Goal: Book appointment/travel/reservation

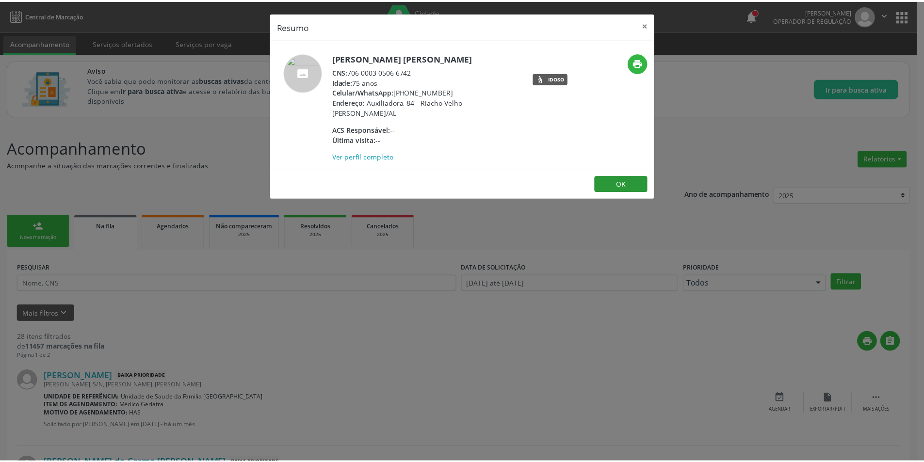
scroll to position [340, 0]
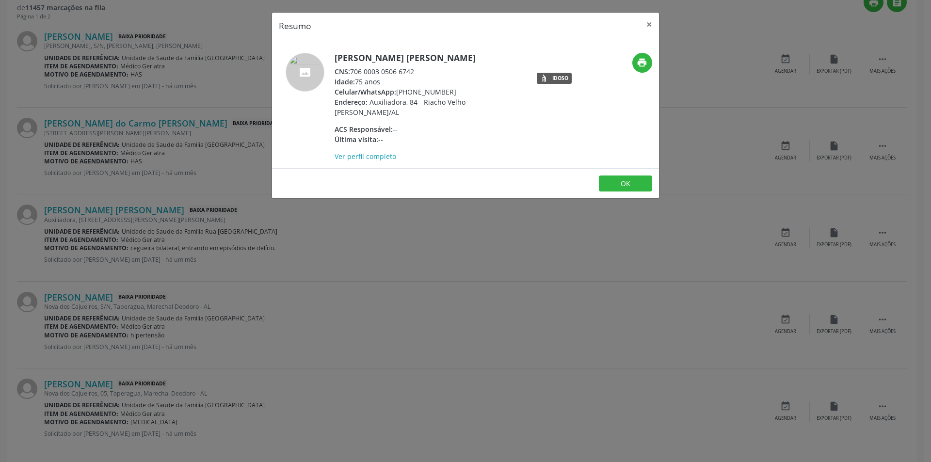
click at [184, 229] on div "Resumo × [PERSON_NAME] [PERSON_NAME] CNS: 706 0003 0506 6742 Idade: 75 anos Cel…" at bounding box center [465, 231] width 931 height 462
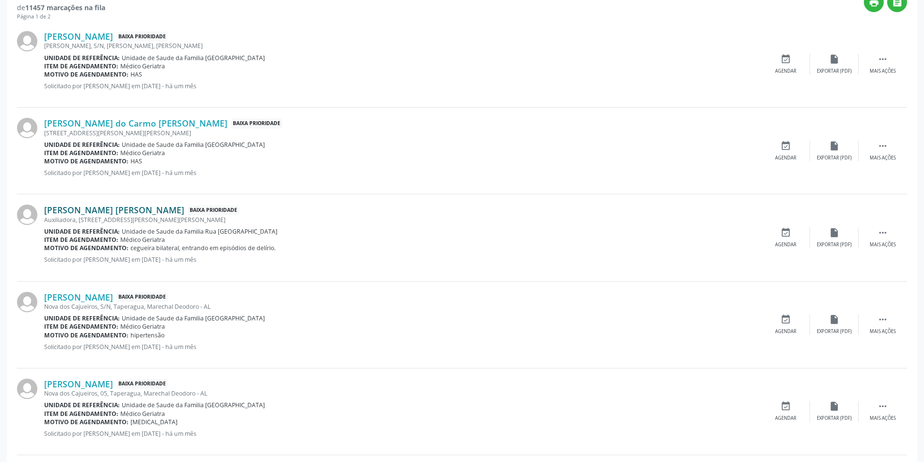
click at [130, 208] on link "[PERSON_NAME] [PERSON_NAME]" at bounding box center [114, 210] width 140 height 11
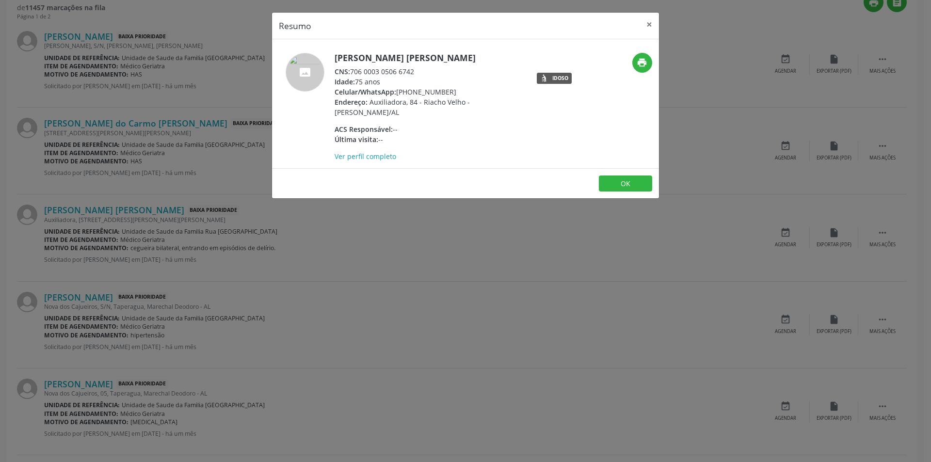
drag, startPoint x: 392, startPoint y: 330, endPoint x: 399, endPoint y: 324, distance: 8.9
click at [393, 330] on div "Resumo × [PERSON_NAME] [PERSON_NAME] CNS: 706 0003 0506 6742 Idade: 75 anos Cel…" at bounding box center [465, 231] width 931 height 462
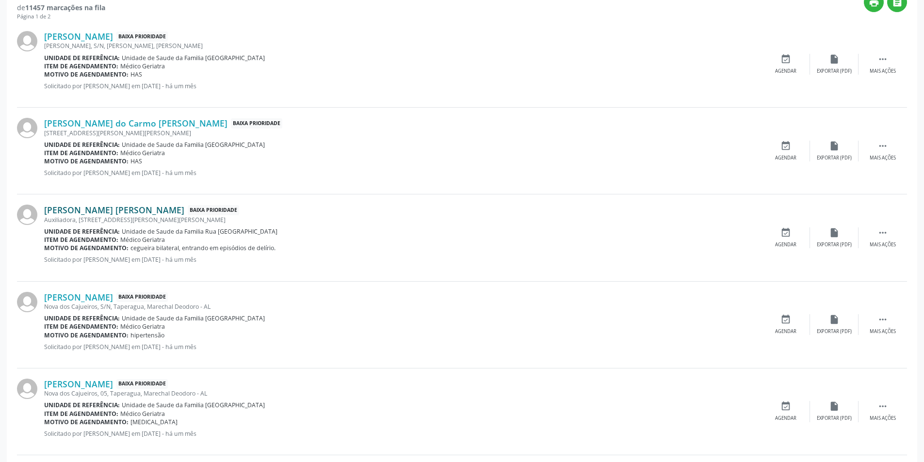
click at [131, 211] on link "[PERSON_NAME] [PERSON_NAME]" at bounding box center [114, 210] width 140 height 11
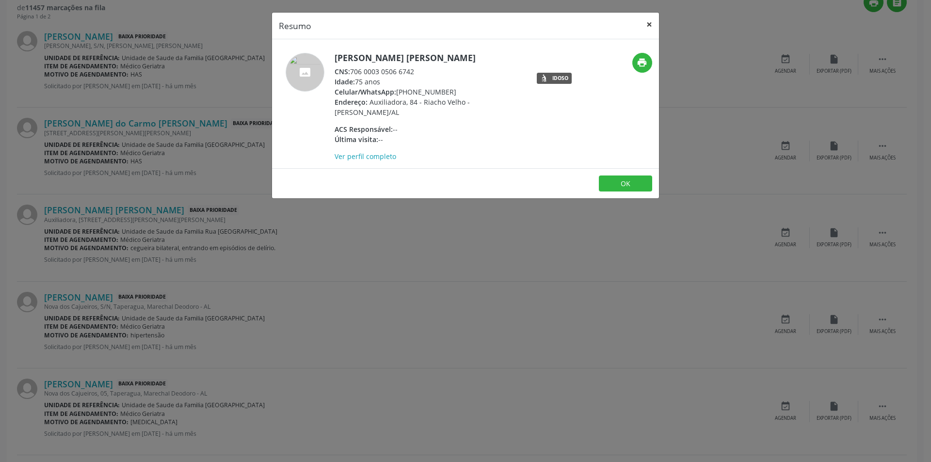
click at [644, 25] on button "×" at bounding box center [649, 25] width 19 height 24
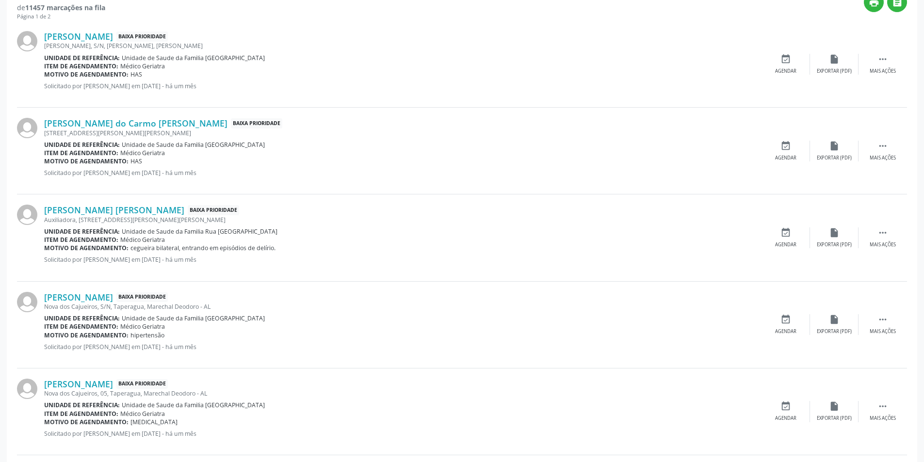
scroll to position [146, 0]
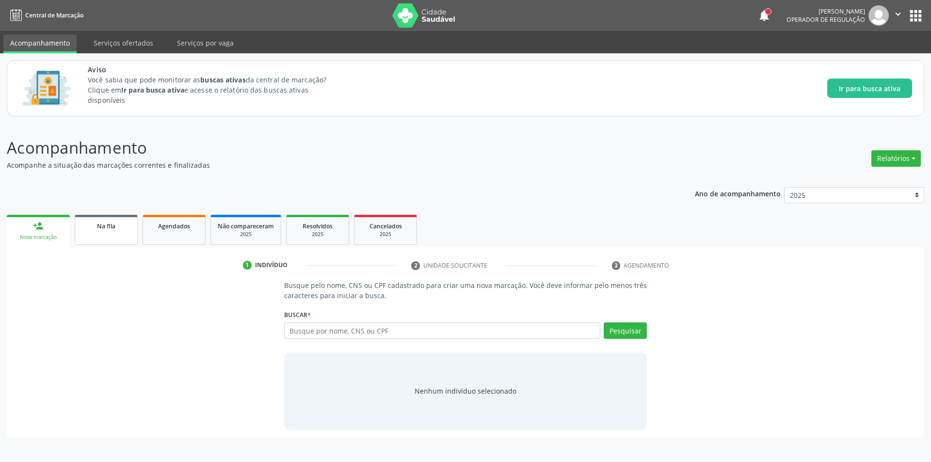
click at [128, 231] on link "Na fila" at bounding box center [106, 230] width 63 height 30
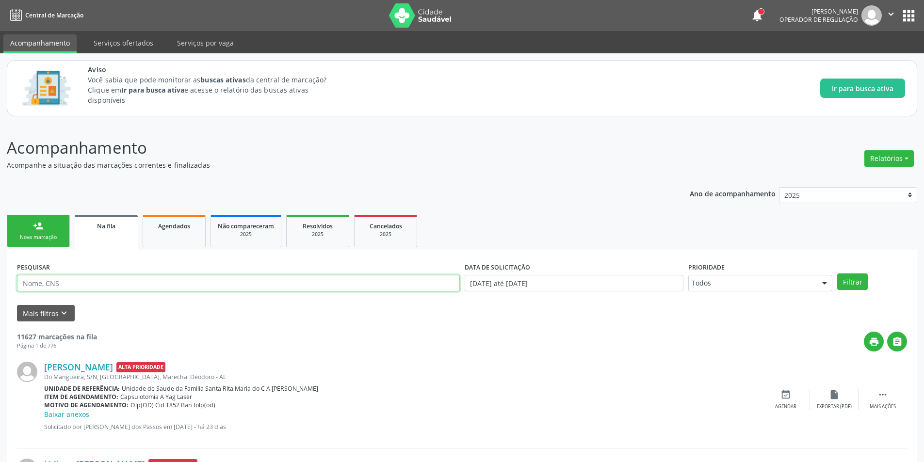
click at [82, 284] on input "text" at bounding box center [238, 283] width 443 height 16
type input "701206056821510"
click at [852, 279] on button "Filtrar" at bounding box center [852, 282] width 31 height 16
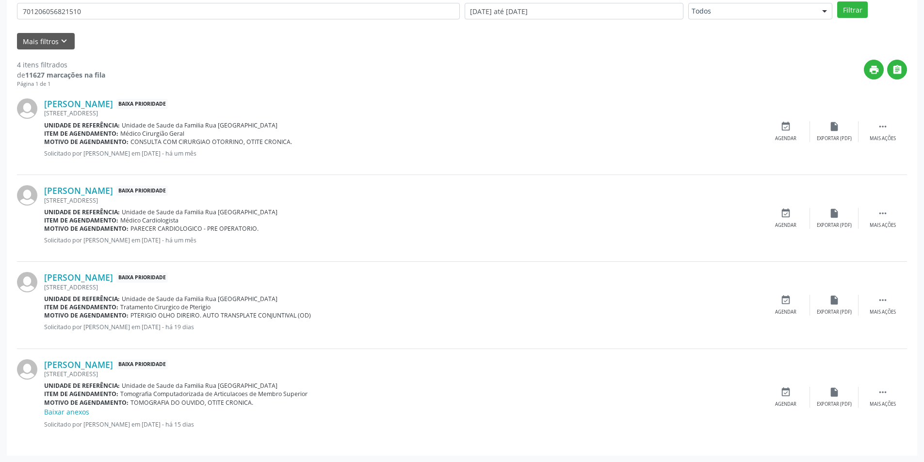
scroll to position [273, 0]
click at [776, 131] on div "event_available Agendar" at bounding box center [786, 131] width 49 height 21
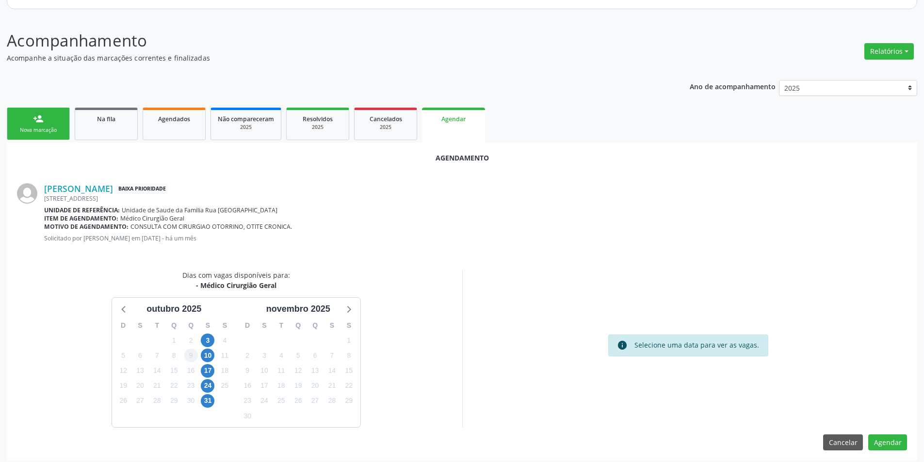
scroll to position [113, 0]
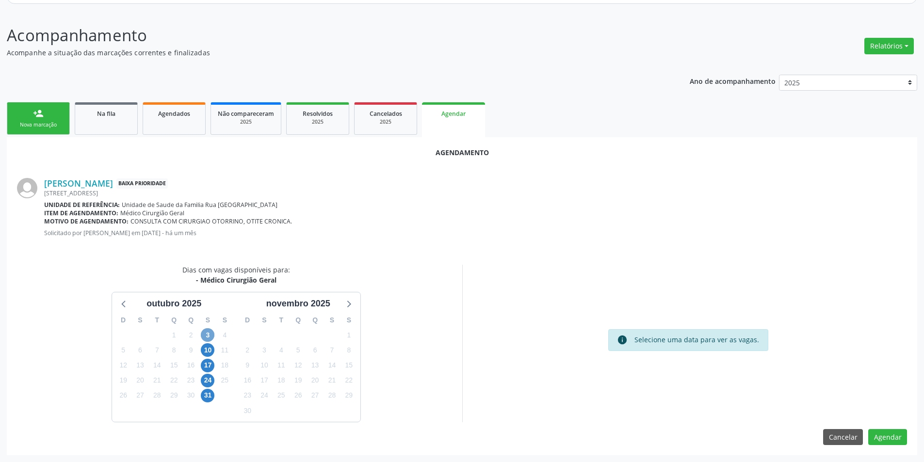
click at [205, 334] on span "3" at bounding box center [208, 335] width 14 height 14
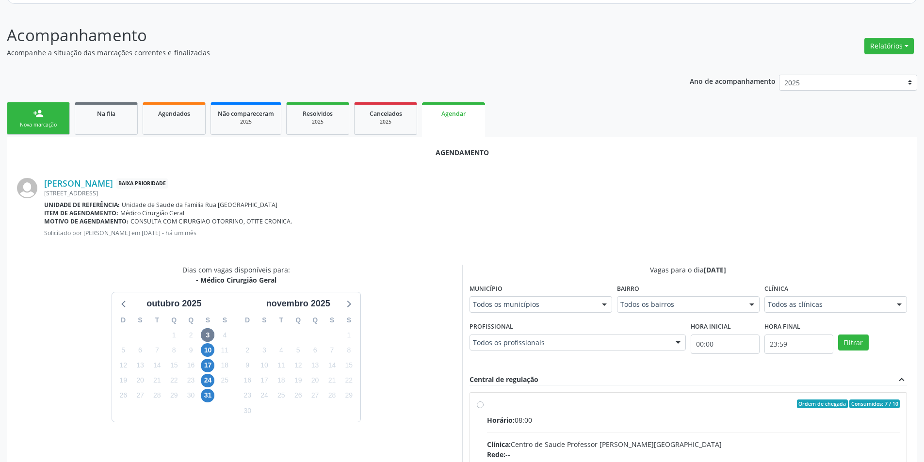
click at [478, 405] on input "Ordem de chegada Consumidos: 7 / 10 Horário: 08:00 Clínica: Centro de Saude Pro…" at bounding box center [480, 404] width 7 height 9
radio input "true"
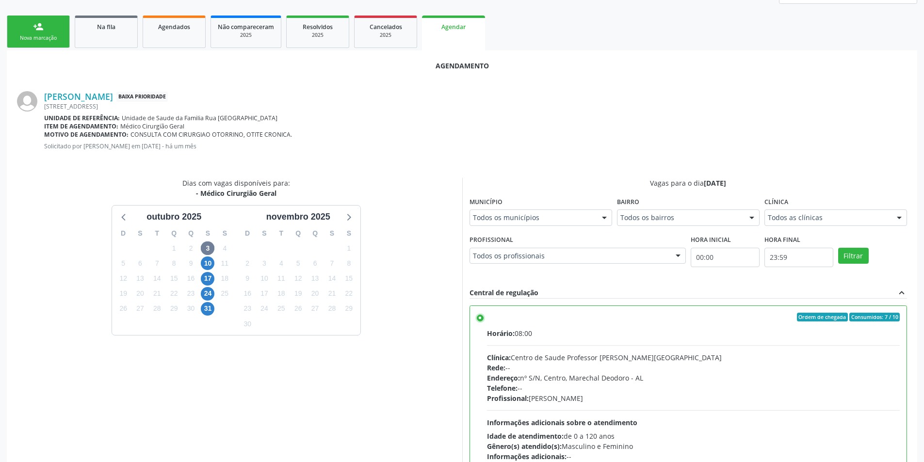
scroll to position [270, 0]
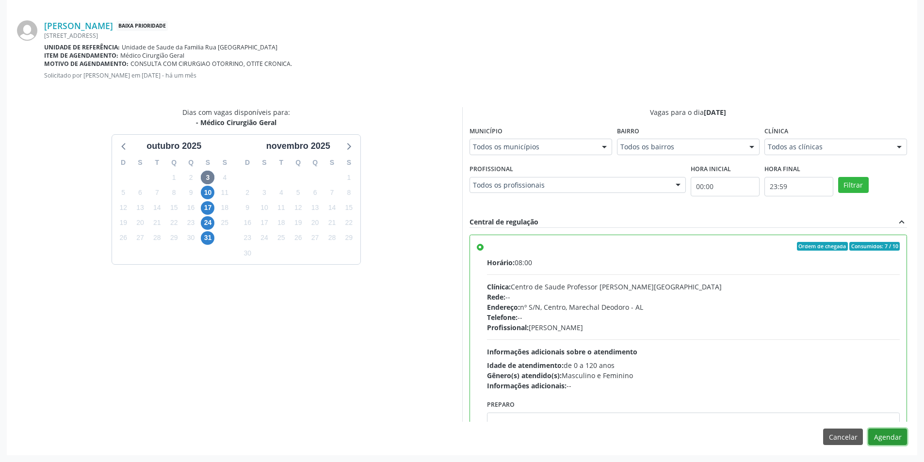
click at [891, 441] on button "Agendar" at bounding box center [887, 437] width 39 height 16
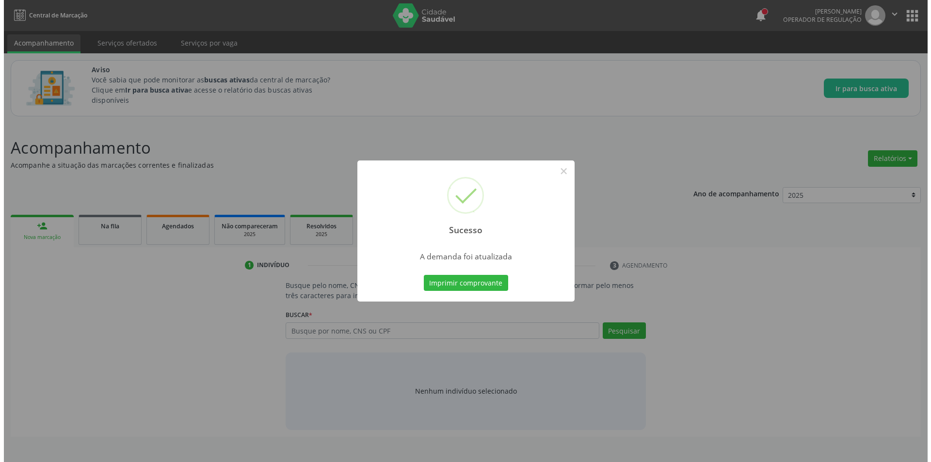
scroll to position [0, 0]
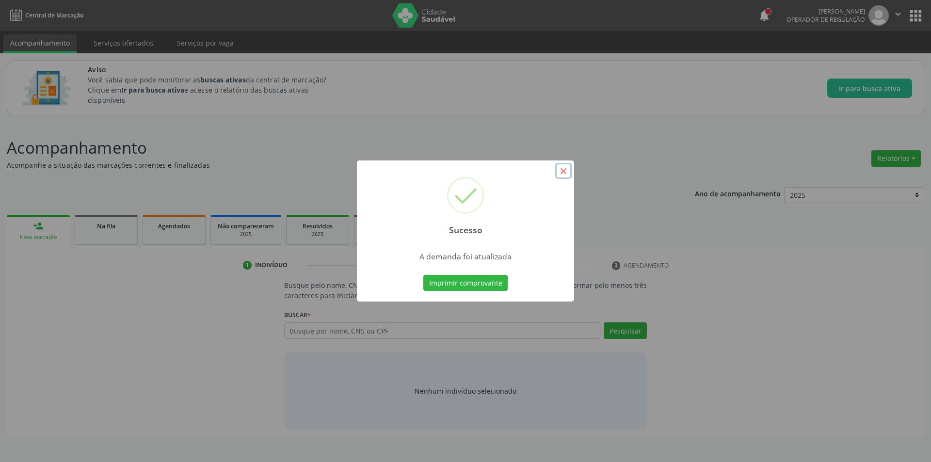
click at [562, 169] on button "×" at bounding box center [563, 171] width 16 height 16
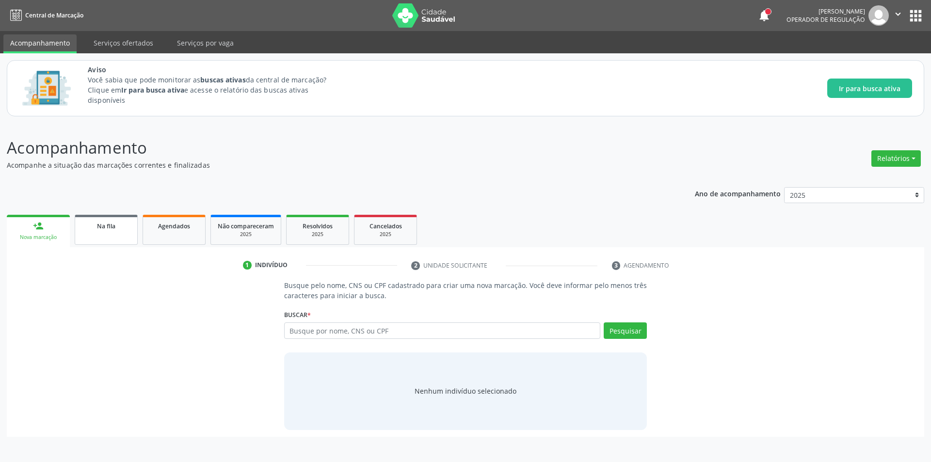
click at [114, 225] on span "Na fila" at bounding box center [106, 226] width 18 height 8
